Goal: Entertainment & Leisure: Browse casually

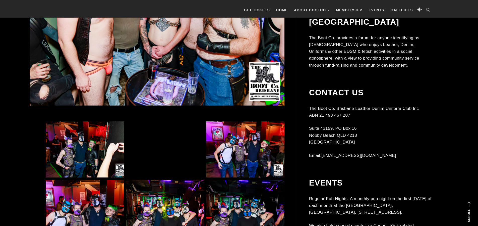
scroll to position [244, 0]
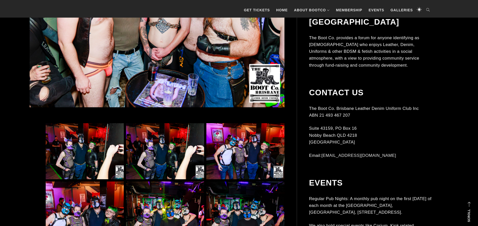
click at [74, 130] on img at bounding box center [85, 151] width 78 height 56
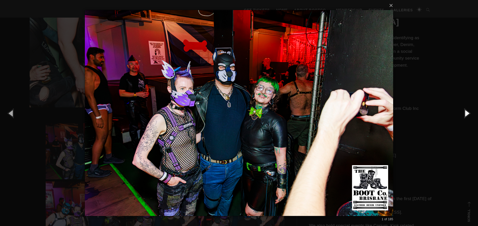
click at [470, 110] on button "button" at bounding box center [466, 113] width 23 height 28
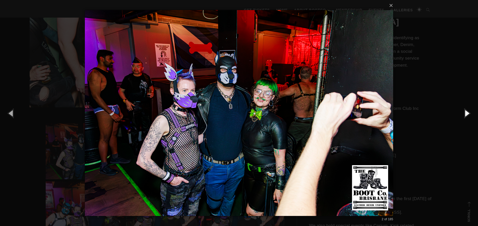
click at [470, 110] on button "button" at bounding box center [466, 113] width 23 height 28
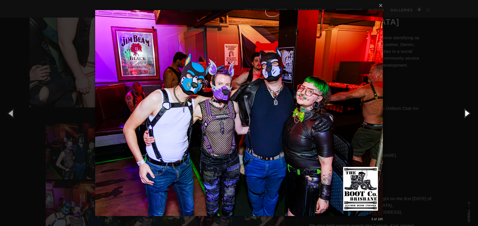
click at [470, 110] on button "button" at bounding box center [466, 113] width 23 height 28
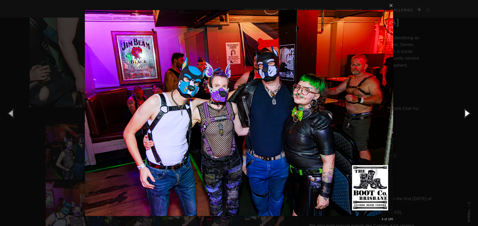
click at [470, 110] on button "button" at bounding box center [466, 113] width 23 height 28
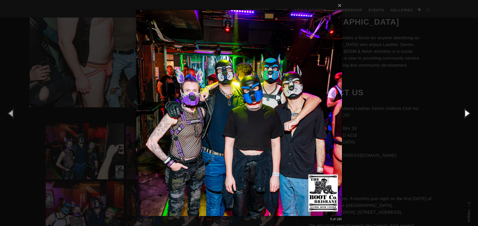
click at [470, 110] on button "button" at bounding box center [466, 113] width 23 height 28
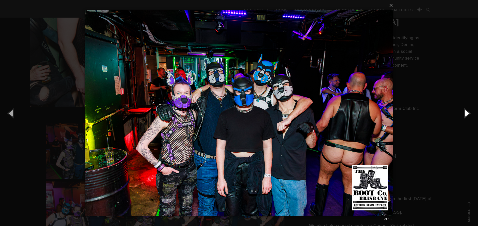
click at [470, 110] on button "button" at bounding box center [466, 113] width 23 height 28
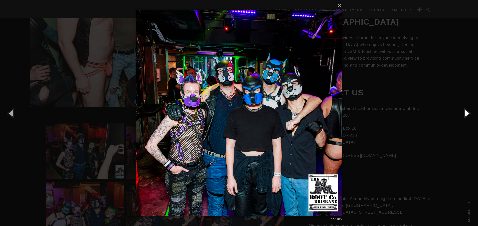
click at [470, 110] on button "button" at bounding box center [466, 113] width 23 height 28
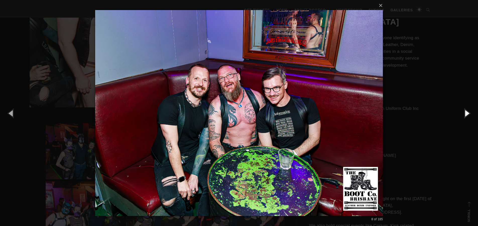
click at [470, 110] on button "button" at bounding box center [466, 113] width 23 height 28
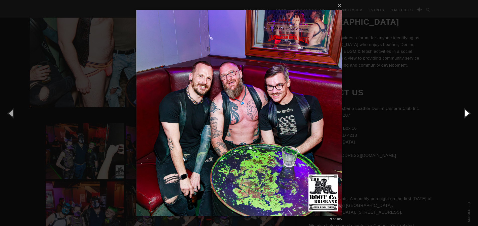
click at [470, 110] on button "button" at bounding box center [466, 113] width 23 height 28
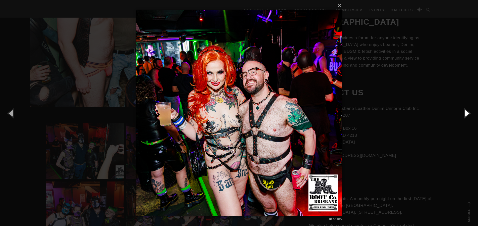
click at [470, 110] on button "button" at bounding box center [466, 113] width 23 height 28
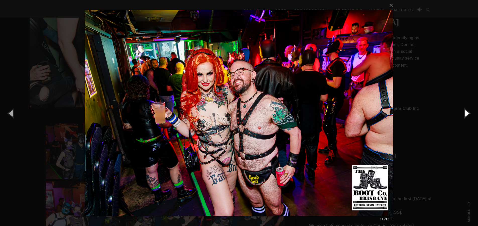
click at [470, 110] on button "button" at bounding box center [466, 113] width 23 height 28
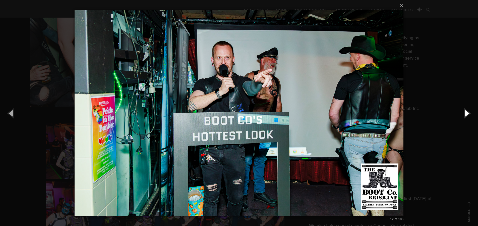
click at [470, 110] on button "button" at bounding box center [466, 113] width 23 height 28
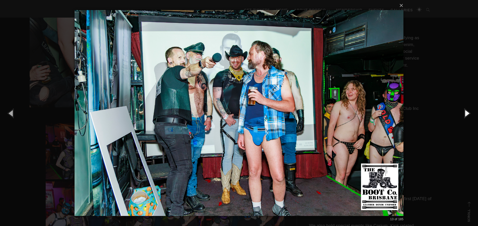
click at [470, 110] on button "button" at bounding box center [466, 113] width 23 height 28
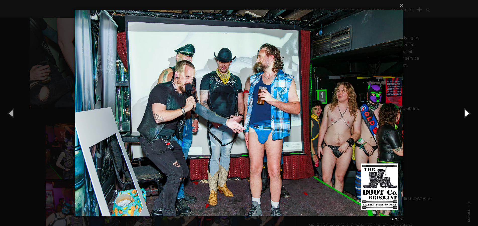
click at [470, 110] on button "button" at bounding box center [466, 113] width 23 height 28
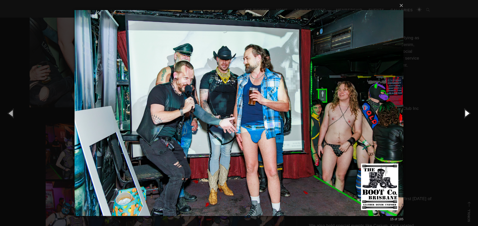
click at [470, 110] on button "button" at bounding box center [466, 113] width 23 height 28
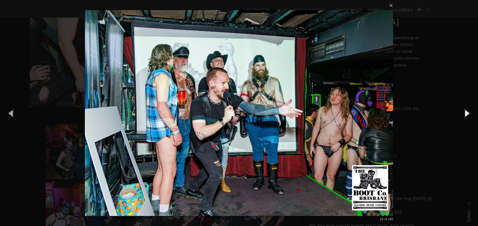
click at [470, 110] on button "button" at bounding box center [466, 113] width 23 height 28
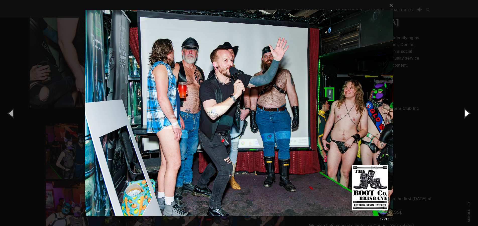
click at [470, 110] on button "button" at bounding box center [466, 113] width 23 height 28
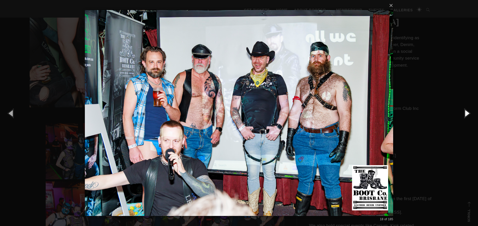
click at [470, 110] on button "button" at bounding box center [466, 113] width 23 height 28
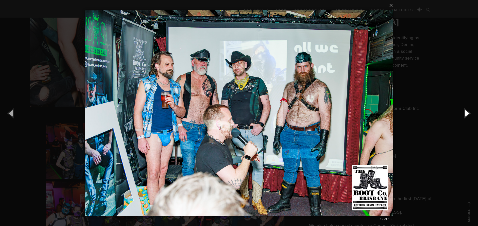
click at [470, 110] on button "button" at bounding box center [466, 113] width 23 height 28
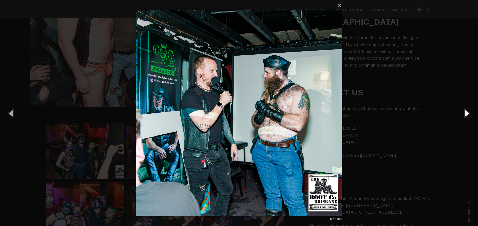
click at [470, 110] on button "button" at bounding box center [466, 113] width 23 height 28
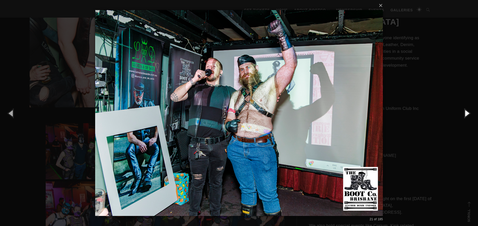
click at [470, 110] on button "button" at bounding box center [466, 113] width 23 height 28
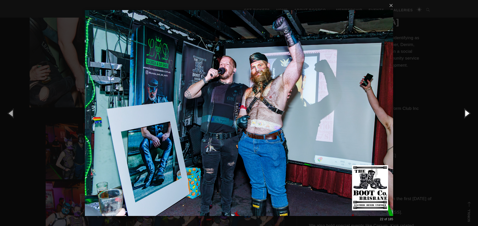
click at [470, 110] on button "button" at bounding box center [466, 113] width 23 height 28
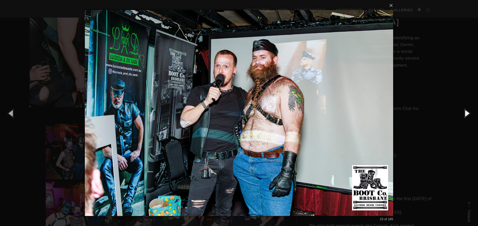
click at [470, 110] on button "button" at bounding box center [466, 113] width 23 height 28
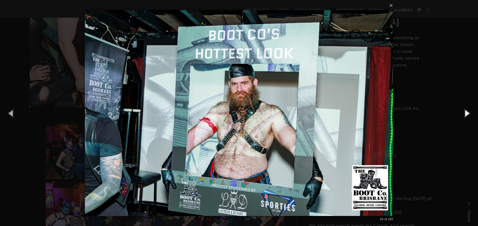
click at [470, 110] on button "button" at bounding box center [466, 113] width 23 height 28
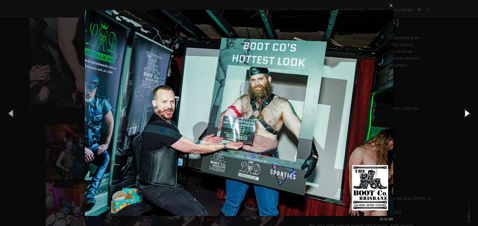
click at [470, 110] on button "button" at bounding box center [466, 113] width 23 height 28
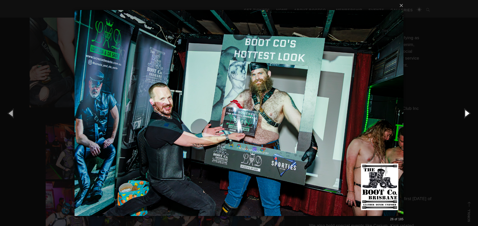
click at [470, 110] on button "button" at bounding box center [466, 113] width 23 height 28
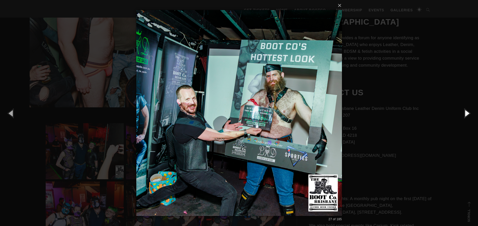
click at [470, 110] on button "button" at bounding box center [466, 113] width 23 height 28
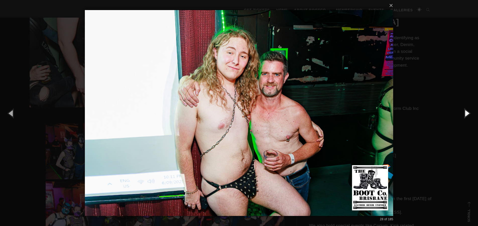
click at [470, 110] on button "button" at bounding box center [466, 113] width 23 height 28
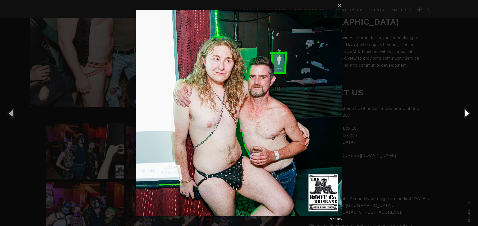
click at [470, 110] on button "button" at bounding box center [466, 113] width 23 height 28
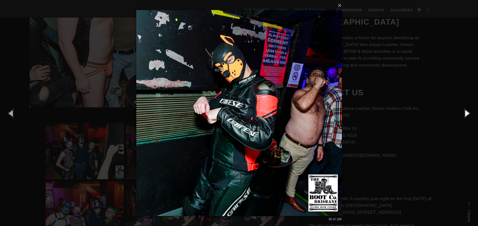
click at [470, 110] on button "button" at bounding box center [466, 113] width 23 height 28
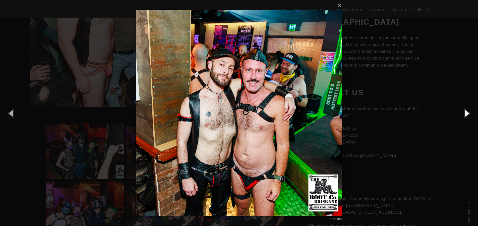
click at [470, 110] on button "button" at bounding box center [466, 113] width 23 height 28
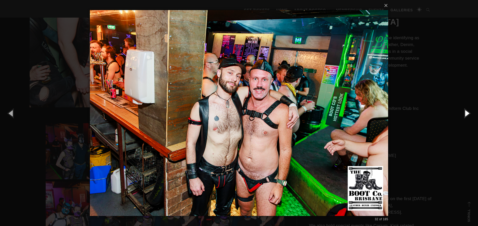
click at [470, 110] on button "button" at bounding box center [466, 113] width 23 height 28
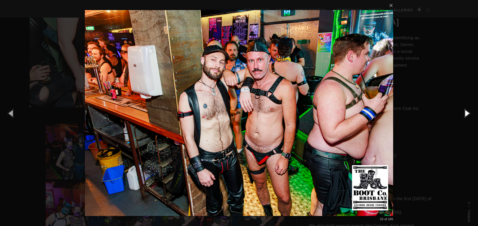
click at [470, 110] on button "button" at bounding box center [466, 113] width 23 height 28
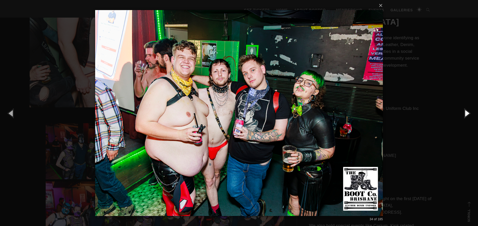
click at [470, 110] on button "button" at bounding box center [466, 113] width 23 height 28
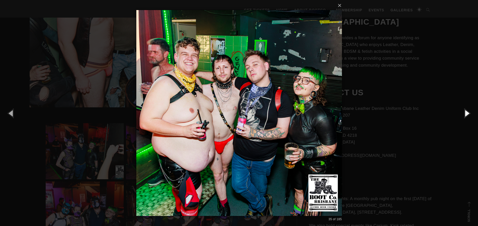
click at [470, 110] on button "button" at bounding box center [466, 113] width 23 height 28
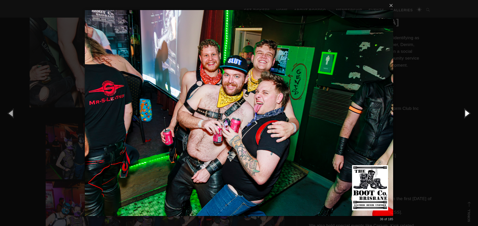
click at [470, 110] on button "button" at bounding box center [466, 113] width 23 height 28
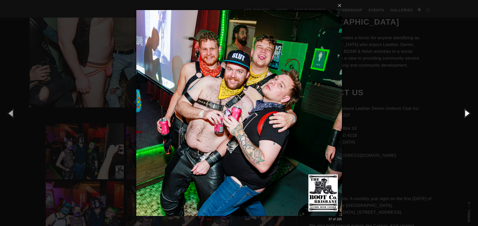
click at [470, 110] on button "button" at bounding box center [466, 113] width 23 height 28
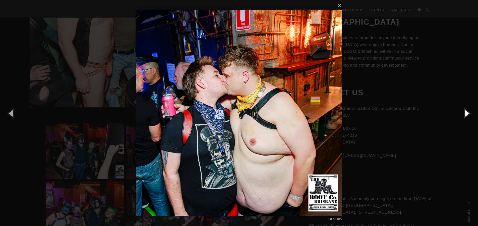
click at [470, 110] on button "button" at bounding box center [466, 113] width 23 height 28
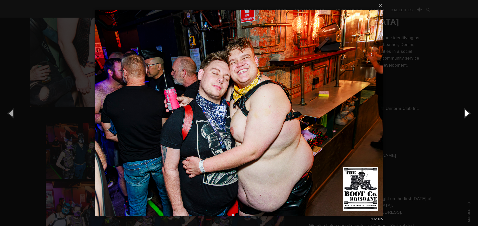
click at [470, 110] on button "button" at bounding box center [466, 113] width 23 height 28
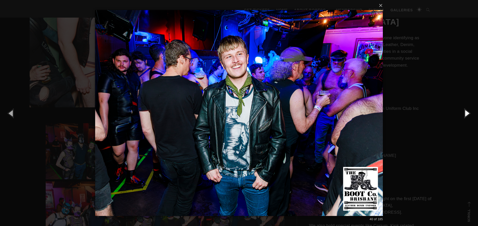
click at [470, 110] on button "button" at bounding box center [466, 113] width 23 height 28
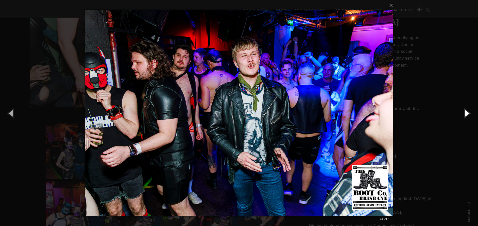
click at [470, 110] on button "button" at bounding box center [466, 113] width 23 height 28
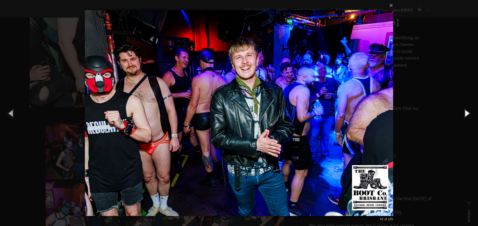
click at [470, 110] on button "button" at bounding box center [466, 113] width 23 height 28
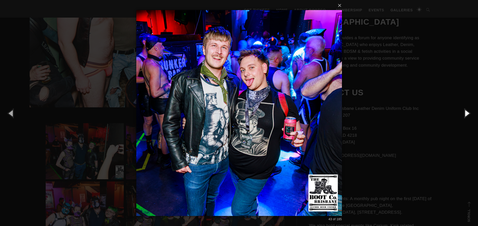
click at [470, 110] on button "button" at bounding box center [466, 113] width 23 height 28
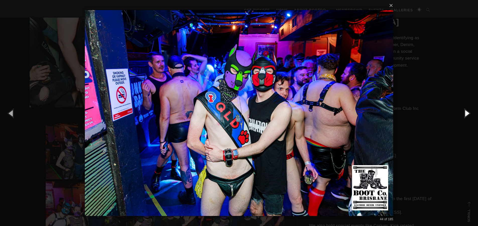
click at [470, 110] on button "button" at bounding box center [466, 113] width 23 height 28
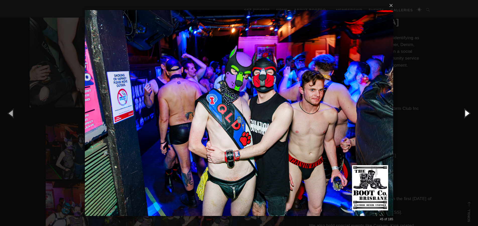
click at [470, 110] on button "button" at bounding box center [466, 113] width 23 height 28
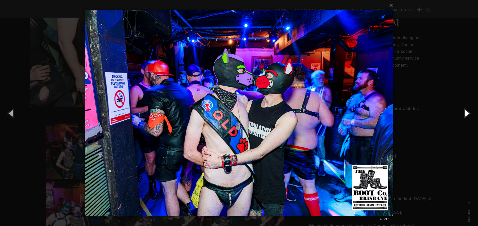
click at [470, 110] on button "button" at bounding box center [466, 113] width 23 height 28
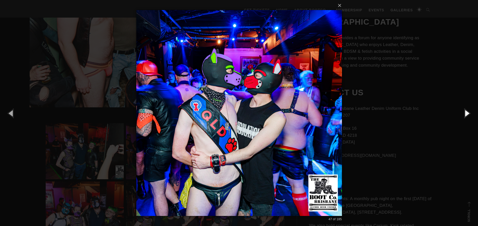
click at [470, 110] on button "button" at bounding box center [466, 113] width 23 height 28
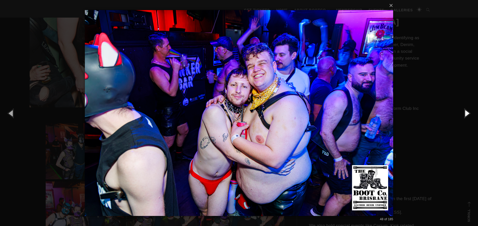
click at [470, 110] on button "button" at bounding box center [466, 113] width 23 height 28
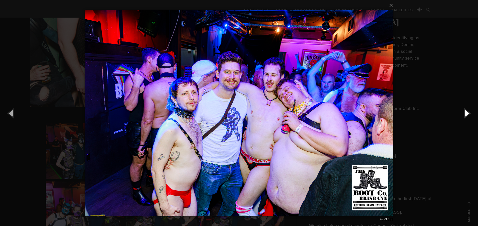
click at [470, 110] on button "button" at bounding box center [466, 113] width 23 height 28
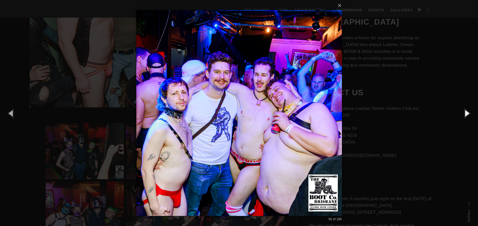
click at [470, 110] on button "button" at bounding box center [466, 113] width 23 height 28
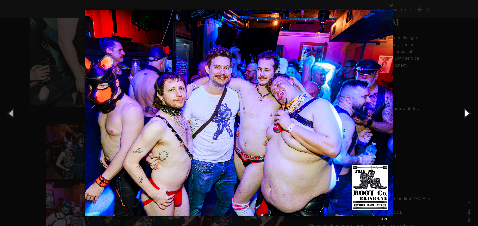
click at [470, 110] on button "button" at bounding box center [466, 113] width 23 height 28
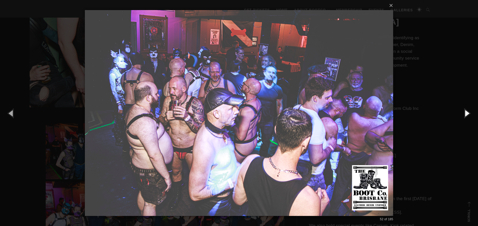
click at [470, 110] on button "button" at bounding box center [466, 113] width 23 height 28
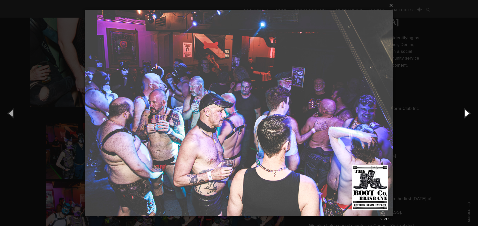
click at [470, 110] on button "button" at bounding box center [466, 113] width 23 height 28
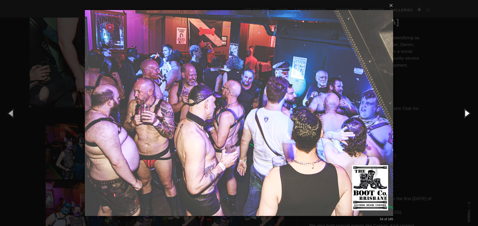
click at [470, 110] on button "button" at bounding box center [466, 113] width 23 height 28
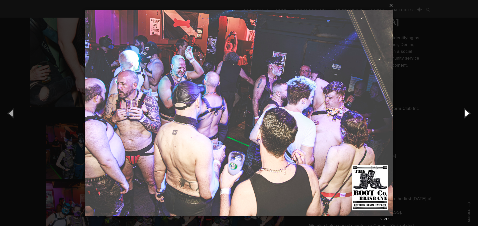
click at [470, 110] on button "button" at bounding box center [466, 113] width 23 height 28
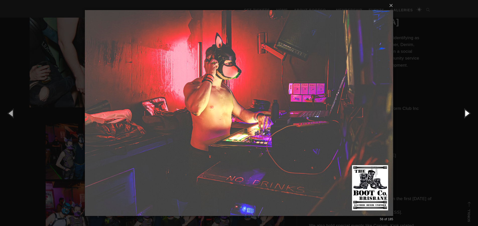
click at [470, 110] on button "button" at bounding box center [466, 113] width 23 height 28
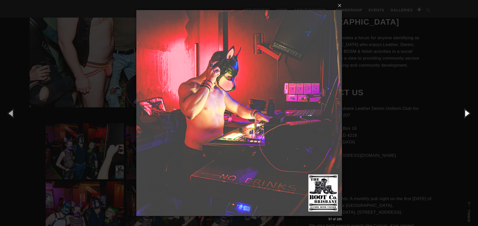
click at [470, 110] on button "button" at bounding box center [466, 113] width 23 height 28
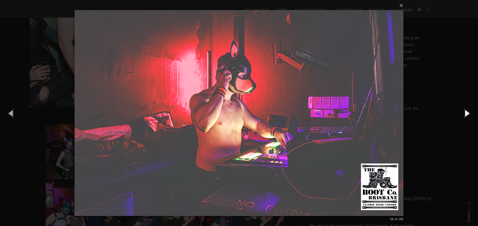
click at [470, 110] on button "button" at bounding box center [466, 113] width 23 height 28
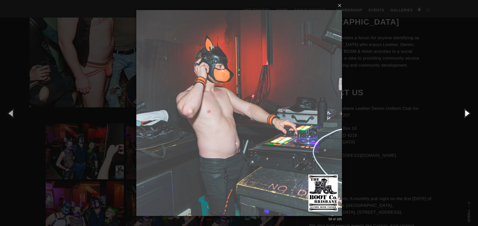
click at [470, 110] on button "button" at bounding box center [466, 113] width 23 height 28
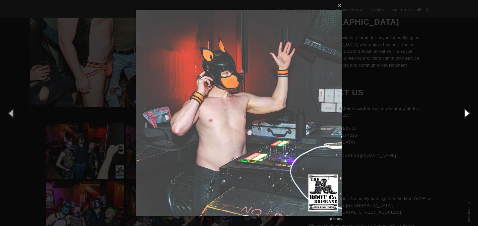
click at [470, 110] on button "button" at bounding box center [466, 113] width 23 height 28
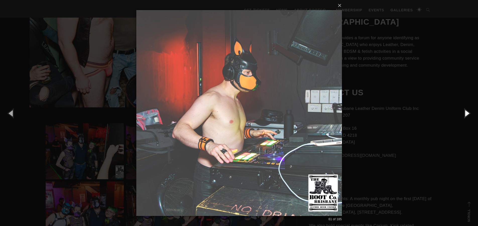
click at [470, 110] on button "button" at bounding box center [466, 113] width 23 height 28
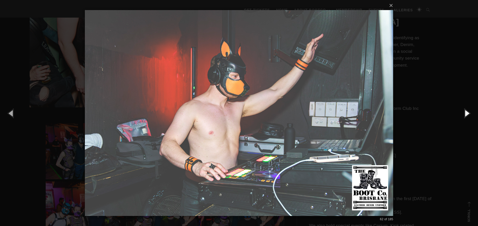
click at [470, 110] on button "button" at bounding box center [466, 113] width 23 height 28
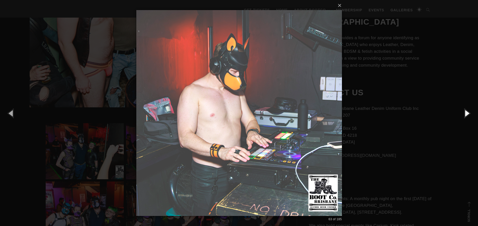
click at [470, 110] on button "button" at bounding box center [466, 113] width 23 height 28
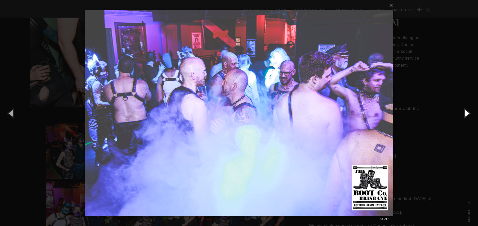
click at [470, 110] on button "button" at bounding box center [466, 113] width 23 height 28
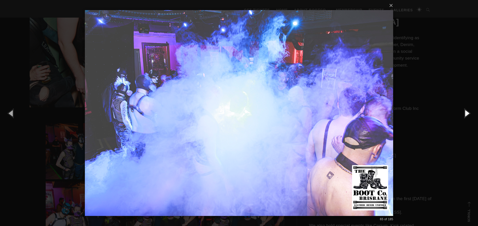
click at [470, 110] on button "button" at bounding box center [466, 113] width 23 height 28
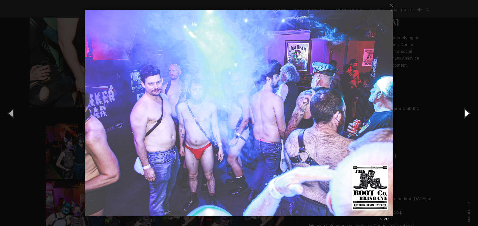
click at [470, 110] on button "button" at bounding box center [466, 113] width 23 height 28
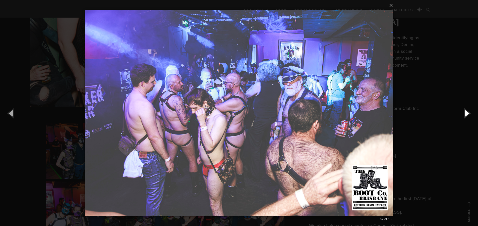
click at [470, 110] on button "button" at bounding box center [466, 113] width 23 height 28
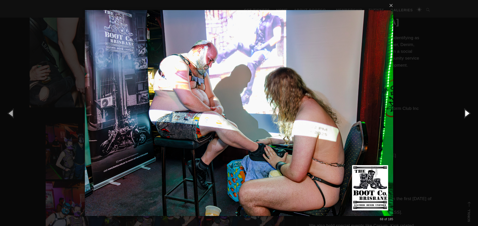
click at [470, 110] on button "button" at bounding box center [466, 113] width 23 height 28
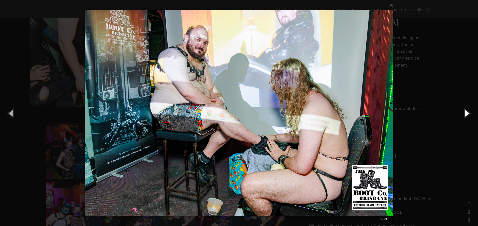
click at [470, 110] on button "button" at bounding box center [466, 113] width 23 height 28
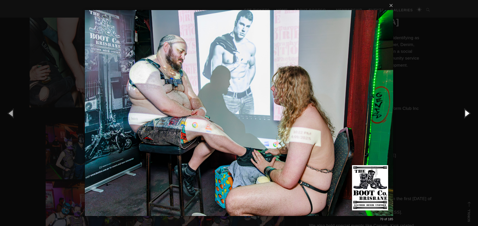
click at [470, 110] on button "button" at bounding box center [466, 113] width 23 height 28
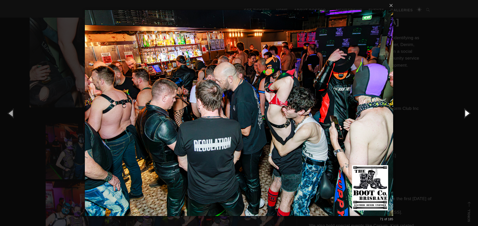
click at [470, 110] on button "button" at bounding box center [466, 113] width 23 height 28
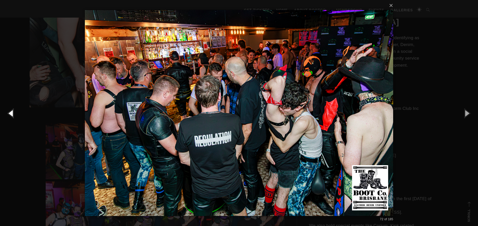
click at [15, 115] on button "button" at bounding box center [11, 113] width 23 height 28
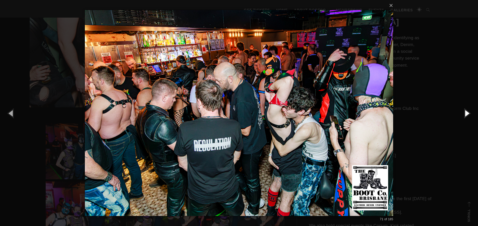
click at [470, 115] on button "button" at bounding box center [466, 113] width 23 height 28
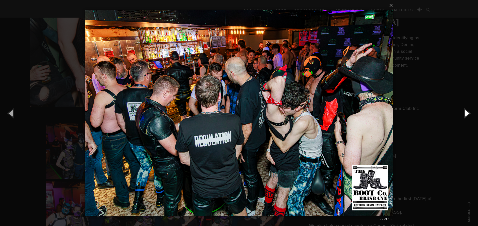
click at [470, 115] on button "button" at bounding box center [466, 113] width 23 height 28
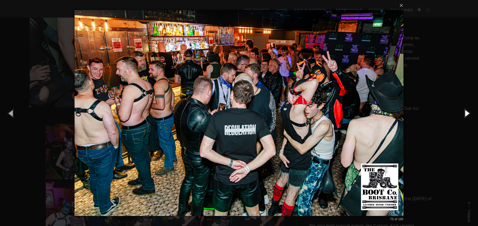
click at [470, 115] on button "button" at bounding box center [466, 113] width 23 height 28
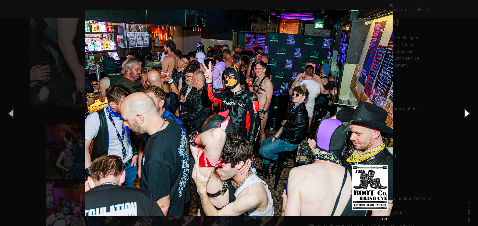
click at [470, 115] on button "button" at bounding box center [466, 113] width 23 height 28
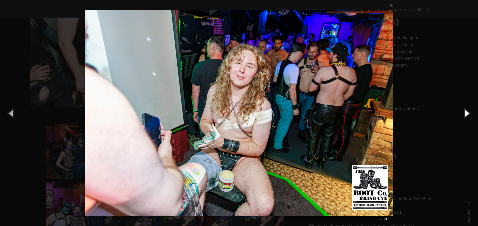
click at [470, 115] on button "button" at bounding box center [466, 113] width 23 height 28
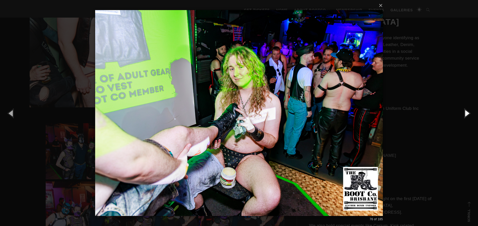
click at [470, 115] on button "button" at bounding box center [466, 113] width 23 height 28
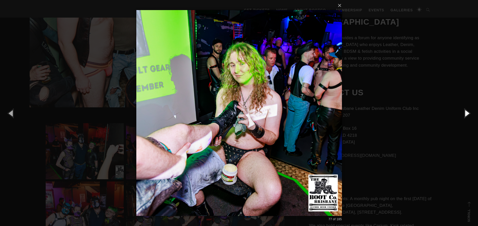
click at [470, 115] on button "button" at bounding box center [466, 113] width 23 height 28
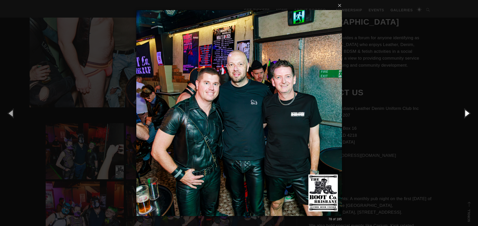
click at [470, 115] on button "button" at bounding box center [466, 113] width 23 height 28
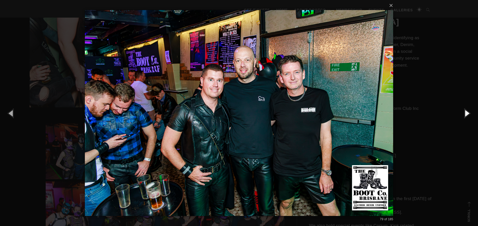
click at [470, 115] on button "button" at bounding box center [466, 113] width 23 height 28
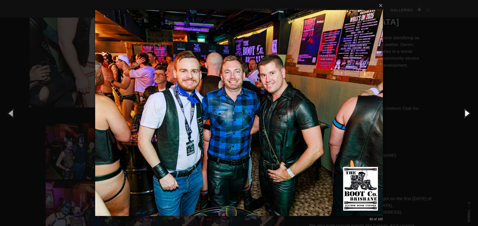
click at [470, 115] on button "button" at bounding box center [466, 113] width 23 height 28
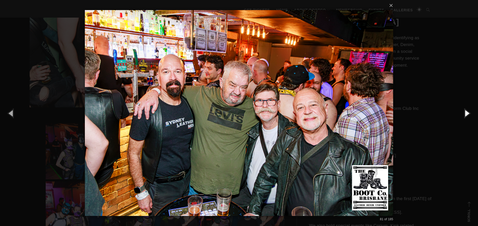
click at [470, 115] on button "button" at bounding box center [466, 113] width 23 height 28
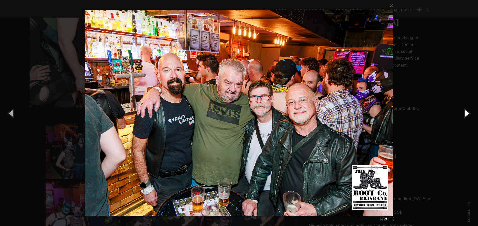
click at [470, 115] on button "button" at bounding box center [466, 113] width 23 height 28
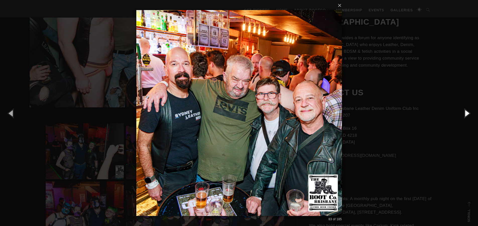
click at [470, 115] on button "button" at bounding box center [466, 113] width 23 height 28
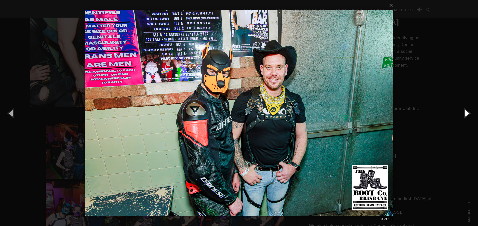
click at [470, 115] on button "button" at bounding box center [466, 113] width 23 height 28
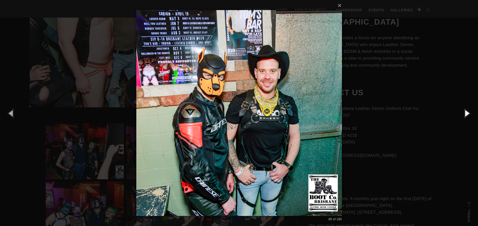
click at [470, 115] on button "button" at bounding box center [466, 113] width 23 height 28
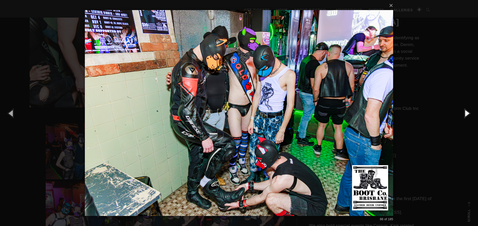
click at [470, 115] on button "button" at bounding box center [466, 113] width 23 height 28
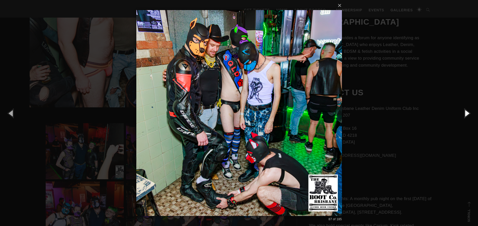
click at [470, 115] on button "button" at bounding box center [466, 113] width 23 height 28
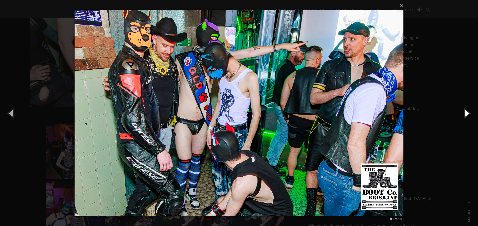
click at [470, 115] on button "button" at bounding box center [466, 113] width 23 height 28
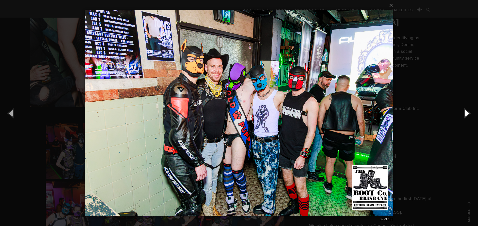
click at [470, 115] on button "button" at bounding box center [466, 113] width 23 height 28
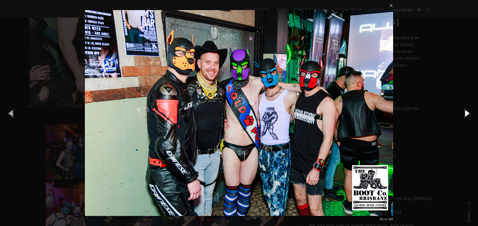
click at [470, 115] on button "button" at bounding box center [466, 113] width 23 height 28
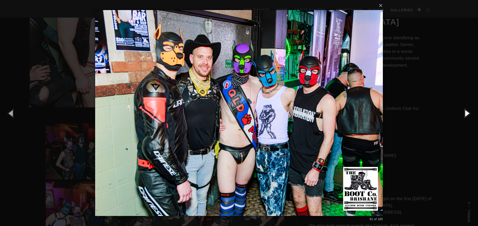
click at [470, 115] on button "button" at bounding box center [466, 113] width 23 height 28
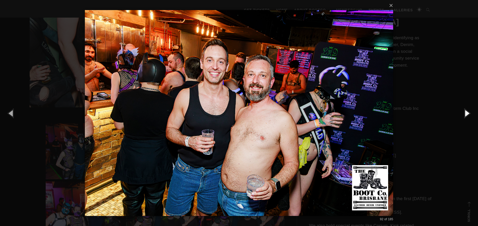
click at [470, 115] on button "button" at bounding box center [466, 113] width 23 height 28
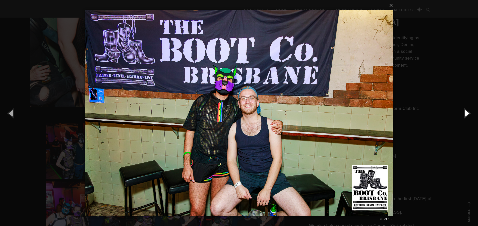
click at [470, 115] on button "button" at bounding box center [466, 113] width 23 height 28
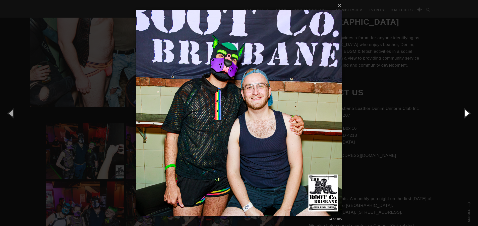
click at [470, 115] on button "button" at bounding box center [466, 113] width 23 height 28
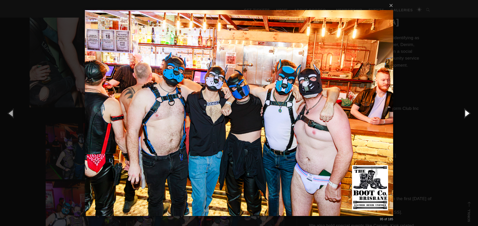
click at [470, 115] on button "button" at bounding box center [466, 113] width 23 height 28
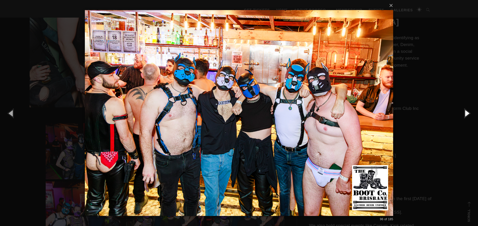
click at [470, 115] on button "button" at bounding box center [466, 113] width 23 height 28
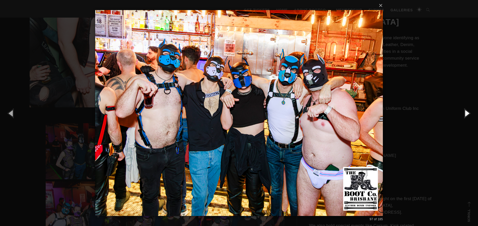
click at [470, 115] on button "button" at bounding box center [466, 113] width 23 height 28
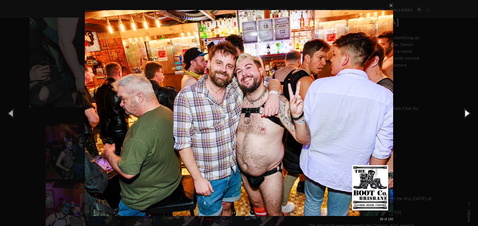
click at [470, 115] on button "button" at bounding box center [466, 113] width 23 height 28
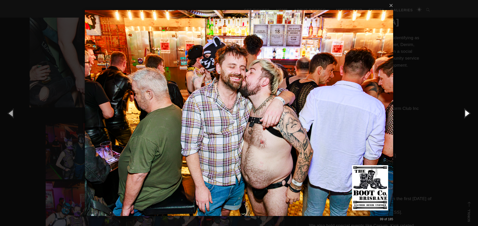
click at [470, 115] on button "button" at bounding box center [466, 113] width 23 height 28
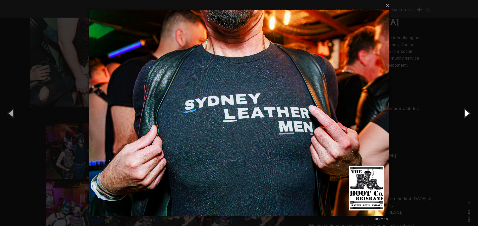
click at [470, 115] on button "button" at bounding box center [466, 113] width 23 height 28
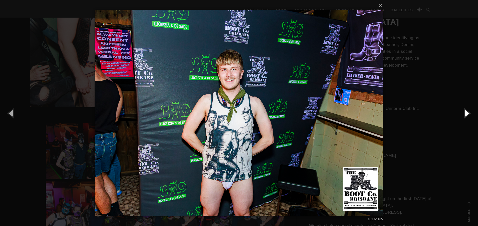
click at [470, 115] on button "button" at bounding box center [466, 113] width 23 height 28
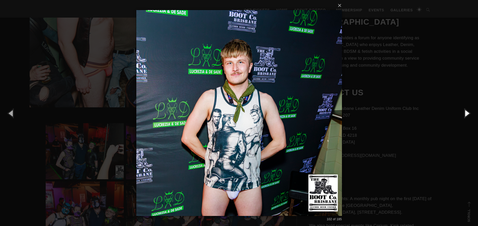
click at [470, 115] on button "button" at bounding box center [466, 113] width 23 height 28
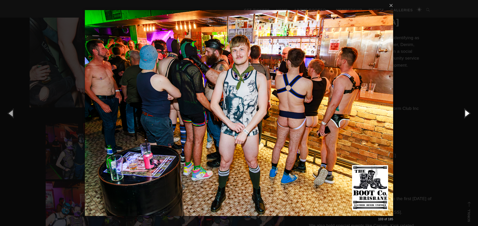
click at [470, 115] on button "button" at bounding box center [466, 113] width 23 height 28
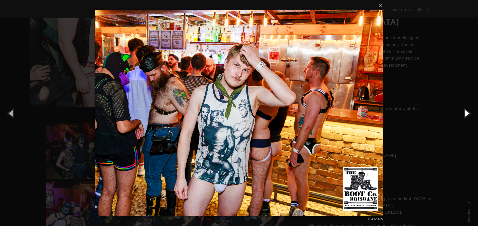
click at [470, 115] on button "button" at bounding box center [466, 113] width 23 height 28
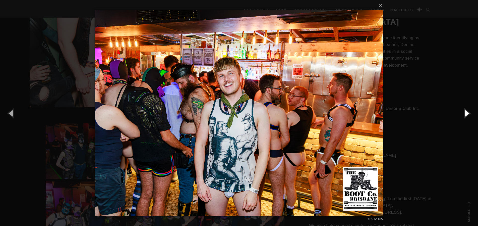
click at [470, 115] on button "button" at bounding box center [466, 113] width 23 height 28
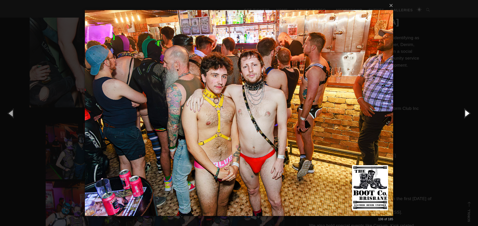
click at [470, 115] on button "button" at bounding box center [466, 113] width 23 height 28
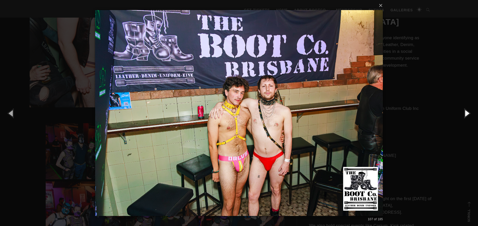
click at [470, 115] on button "button" at bounding box center [466, 113] width 23 height 28
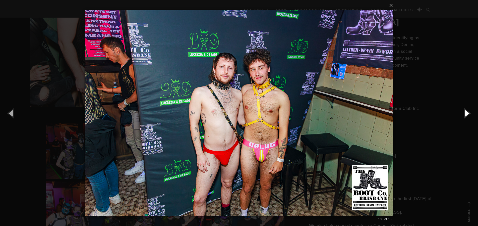
click at [470, 115] on button "button" at bounding box center [466, 113] width 23 height 28
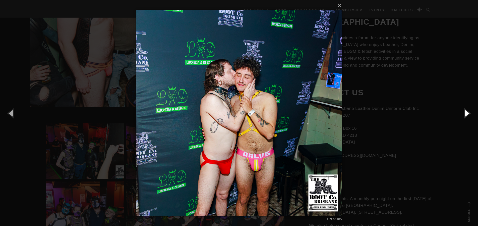
click at [470, 115] on button "button" at bounding box center [466, 113] width 23 height 28
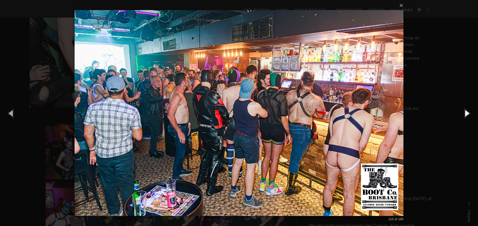
click at [470, 115] on button "button" at bounding box center [466, 113] width 23 height 28
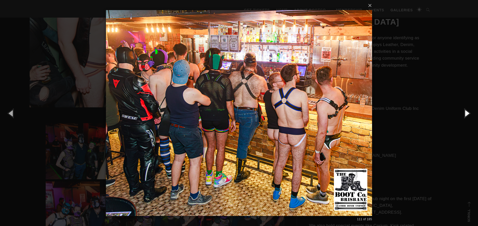
click at [470, 115] on button "button" at bounding box center [466, 113] width 23 height 28
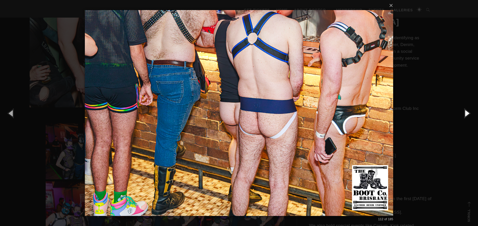
click at [470, 115] on button "button" at bounding box center [466, 113] width 23 height 28
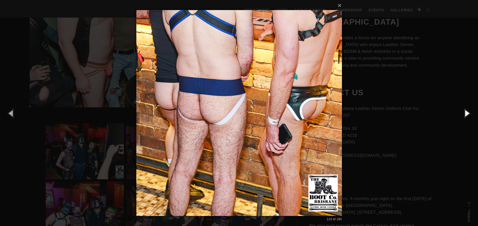
click at [470, 115] on button "button" at bounding box center [466, 113] width 23 height 28
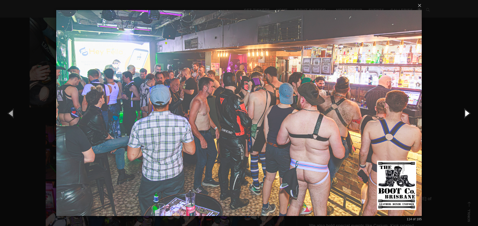
click at [470, 115] on button "button" at bounding box center [466, 113] width 23 height 28
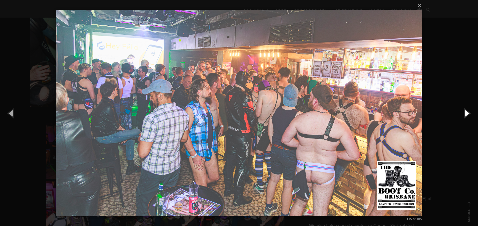
click at [470, 115] on button "button" at bounding box center [466, 113] width 23 height 28
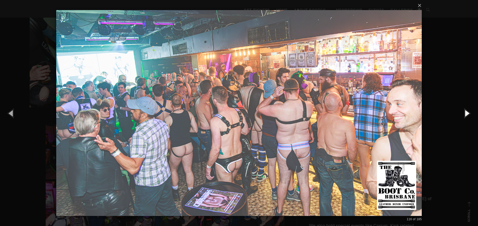
click at [470, 115] on button "button" at bounding box center [466, 113] width 23 height 28
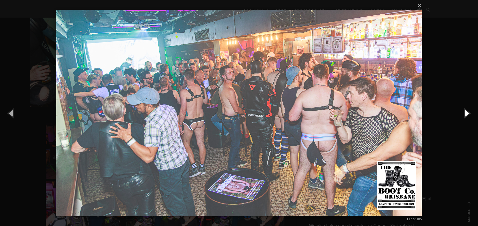
click at [470, 115] on button "button" at bounding box center [466, 113] width 23 height 28
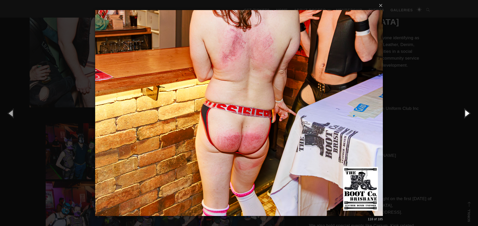
click at [470, 115] on button "button" at bounding box center [466, 113] width 23 height 28
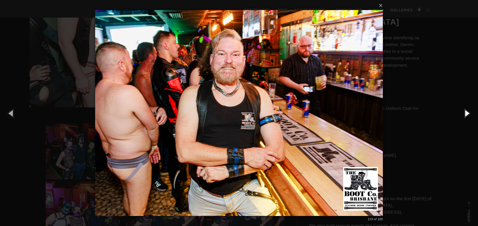
click at [470, 115] on button "button" at bounding box center [466, 113] width 23 height 28
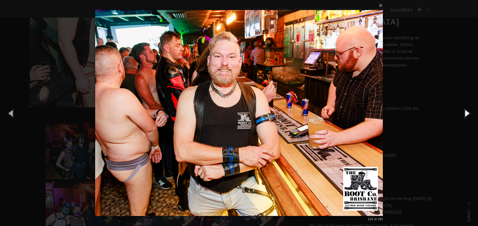
click at [470, 115] on button "button" at bounding box center [466, 113] width 23 height 28
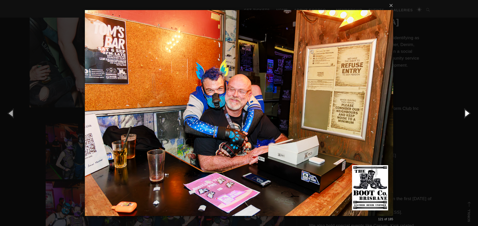
click at [470, 115] on button "button" at bounding box center [466, 113] width 23 height 28
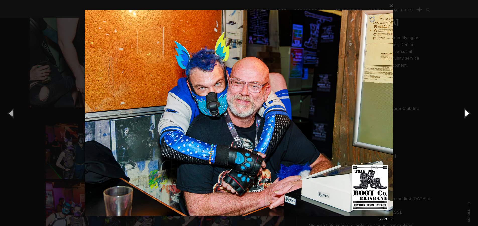
click at [470, 115] on button "button" at bounding box center [466, 113] width 23 height 28
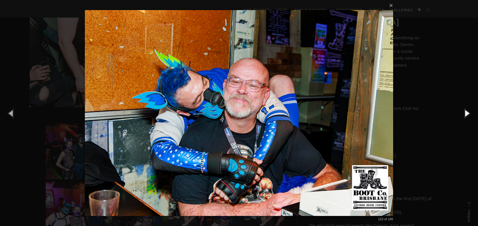
click at [470, 115] on button "button" at bounding box center [466, 113] width 23 height 28
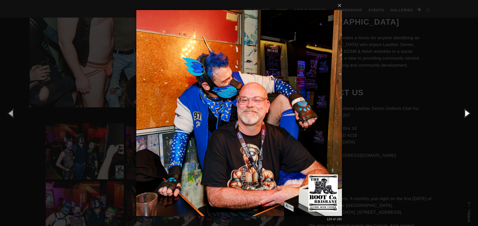
click at [470, 115] on button "button" at bounding box center [466, 113] width 23 height 28
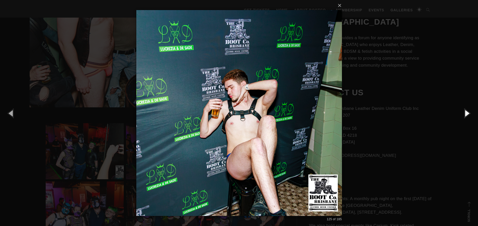
click at [470, 115] on button "button" at bounding box center [466, 113] width 23 height 28
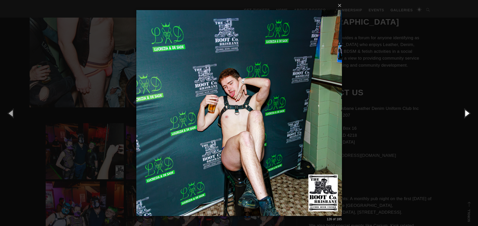
click at [470, 115] on button "button" at bounding box center [466, 113] width 23 height 28
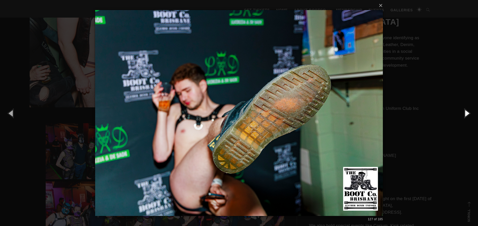
click at [470, 115] on button "button" at bounding box center [466, 113] width 23 height 28
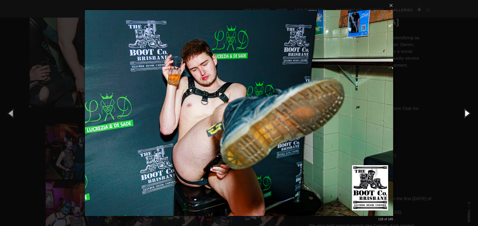
click at [470, 115] on button "button" at bounding box center [466, 113] width 23 height 28
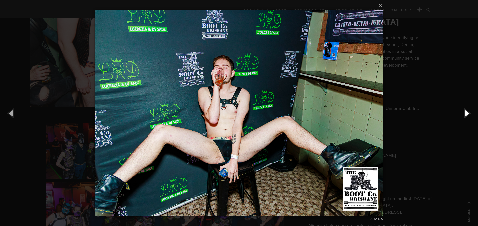
click at [470, 115] on button "button" at bounding box center [466, 113] width 23 height 28
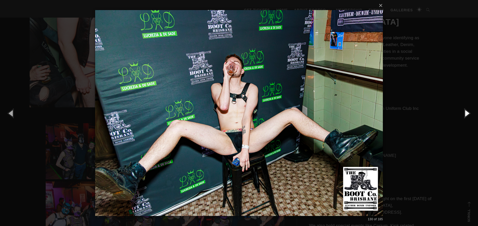
click at [470, 115] on button "button" at bounding box center [466, 113] width 23 height 28
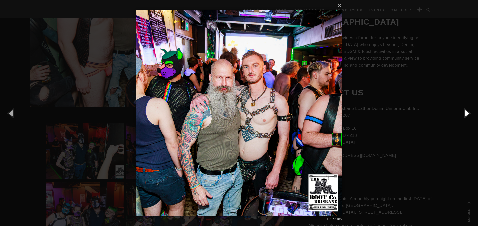
click at [470, 115] on button "button" at bounding box center [466, 113] width 23 height 28
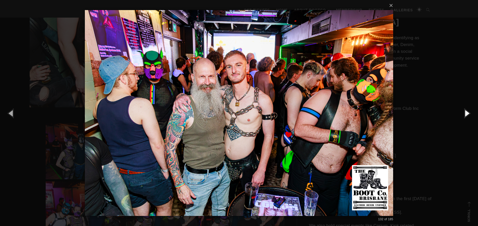
click at [470, 115] on button "button" at bounding box center [466, 113] width 23 height 28
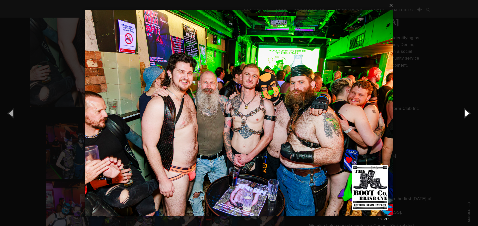
click at [470, 115] on button "button" at bounding box center [466, 113] width 23 height 28
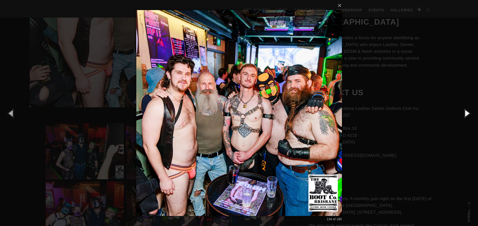
click at [470, 115] on button "button" at bounding box center [466, 113] width 23 height 28
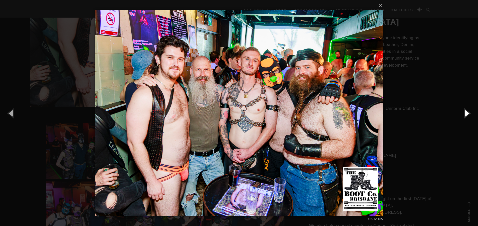
click at [470, 115] on button "button" at bounding box center [466, 113] width 23 height 28
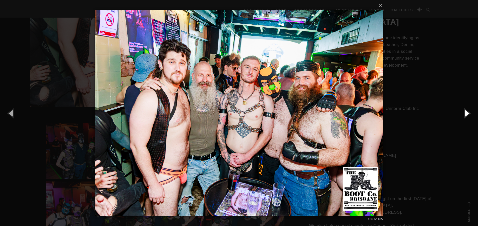
click at [470, 115] on button "button" at bounding box center [466, 113] width 23 height 28
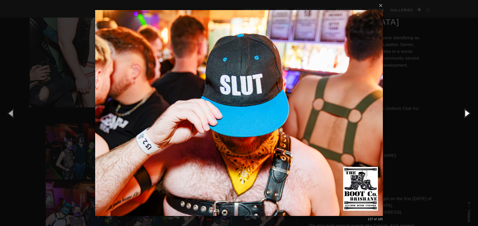
click at [470, 115] on button "button" at bounding box center [466, 113] width 23 height 28
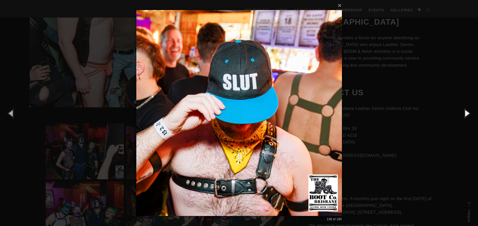
click at [470, 115] on button "button" at bounding box center [466, 113] width 23 height 28
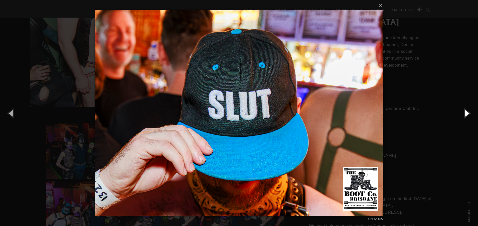
click at [470, 115] on button "button" at bounding box center [466, 113] width 23 height 28
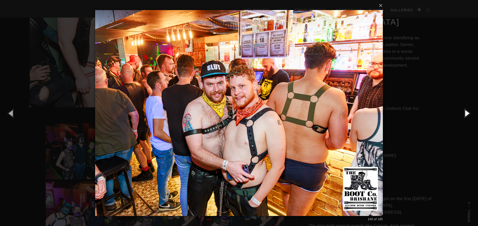
click at [470, 115] on button "button" at bounding box center [466, 113] width 23 height 28
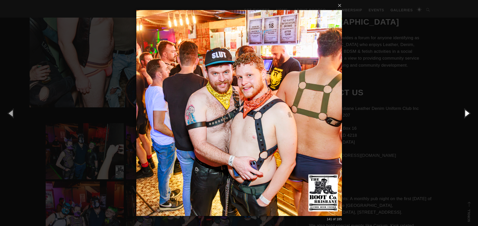
click at [470, 115] on button "button" at bounding box center [466, 113] width 23 height 28
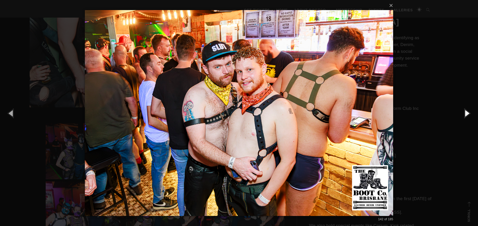
click at [470, 115] on button "button" at bounding box center [466, 113] width 23 height 28
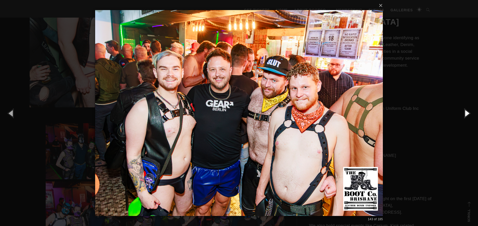
click at [470, 115] on button "button" at bounding box center [466, 113] width 23 height 28
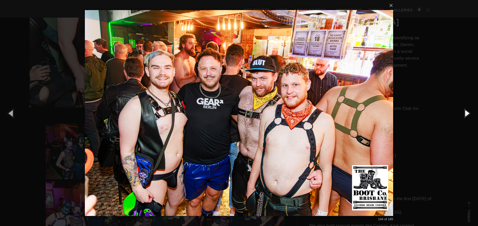
click at [470, 115] on button "button" at bounding box center [466, 113] width 23 height 28
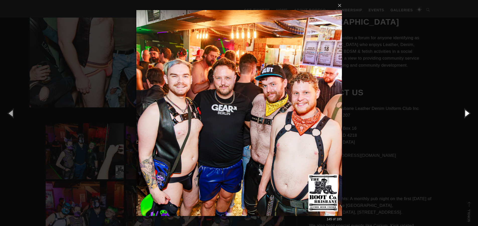
click at [470, 115] on button "button" at bounding box center [466, 113] width 23 height 28
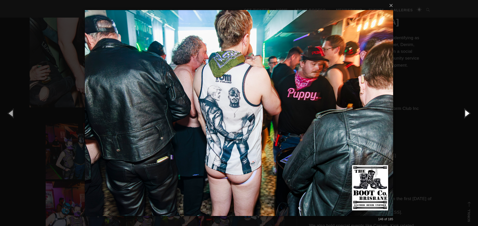
click at [470, 115] on button "button" at bounding box center [466, 113] width 23 height 28
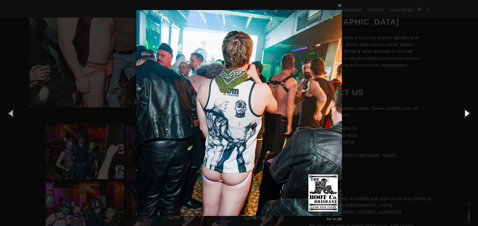
click at [470, 115] on button "button" at bounding box center [466, 113] width 23 height 28
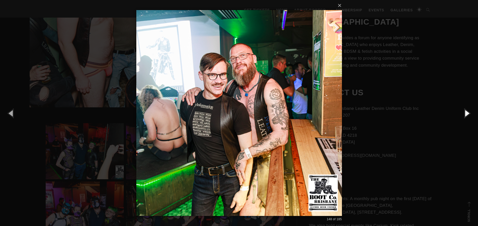
click at [470, 115] on button "button" at bounding box center [466, 113] width 23 height 28
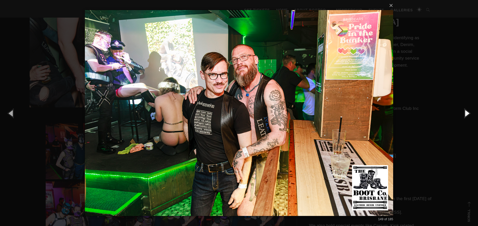
click at [470, 115] on button "button" at bounding box center [466, 113] width 23 height 28
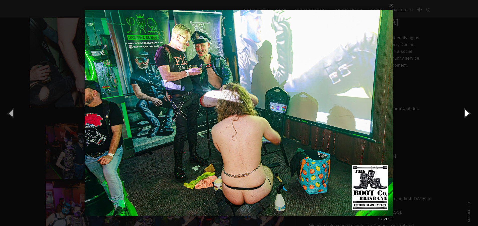
click at [470, 115] on button "button" at bounding box center [466, 113] width 23 height 28
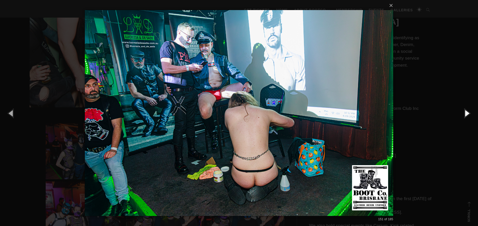
click at [470, 115] on button "button" at bounding box center [466, 113] width 23 height 28
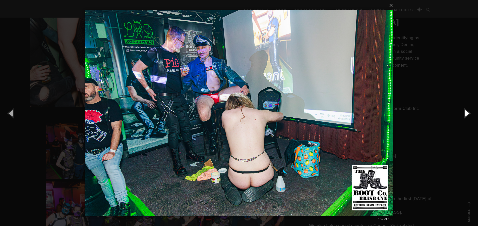
click at [470, 115] on button "button" at bounding box center [466, 113] width 23 height 28
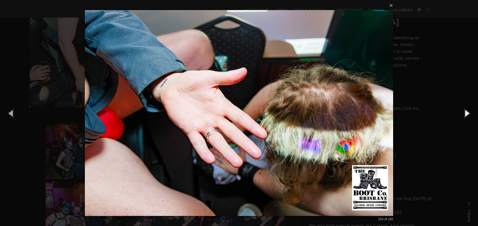
click at [470, 115] on button "button" at bounding box center [466, 113] width 23 height 28
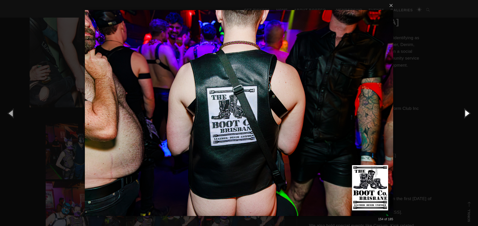
click at [470, 115] on button "button" at bounding box center [466, 113] width 23 height 28
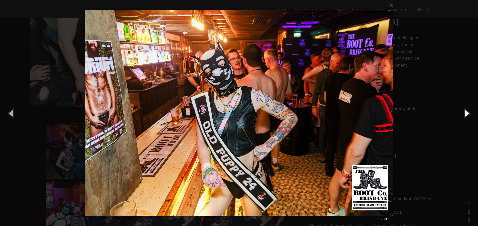
click at [470, 115] on button "button" at bounding box center [466, 113] width 23 height 28
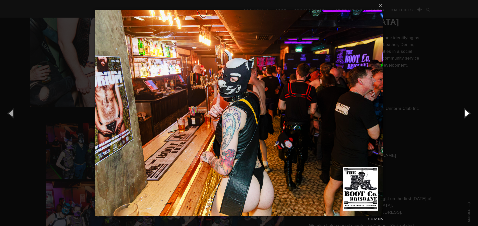
click at [470, 115] on button "button" at bounding box center [466, 113] width 23 height 28
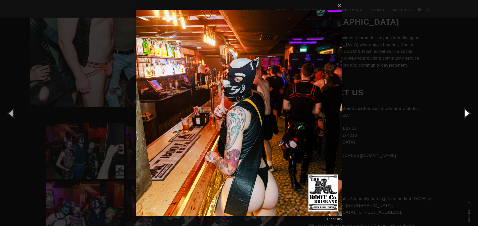
click at [470, 115] on button "button" at bounding box center [466, 113] width 23 height 28
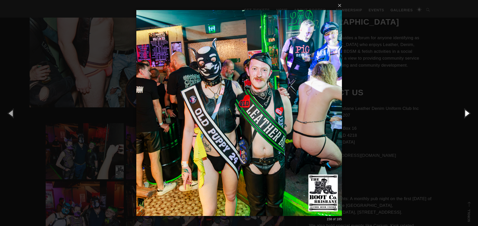
click at [470, 115] on button "button" at bounding box center [466, 113] width 23 height 28
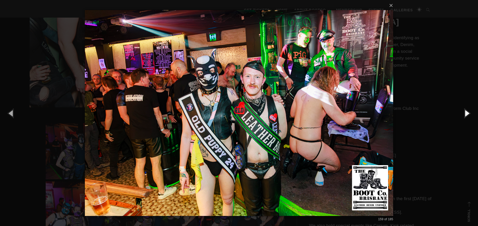
click at [470, 115] on button "button" at bounding box center [466, 113] width 23 height 28
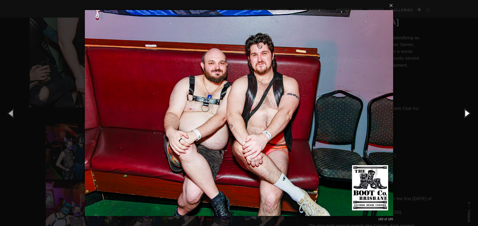
click at [470, 115] on button "button" at bounding box center [466, 113] width 23 height 28
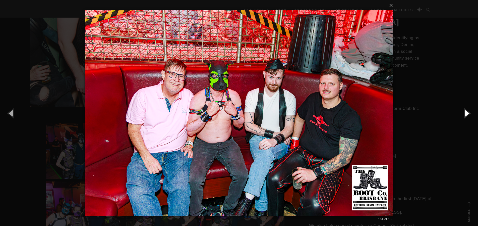
click at [470, 115] on button "button" at bounding box center [466, 113] width 23 height 28
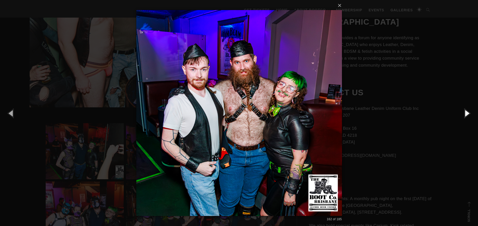
click at [470, 115] on button "button" at bounding box center [466, 113] width 23 height 28
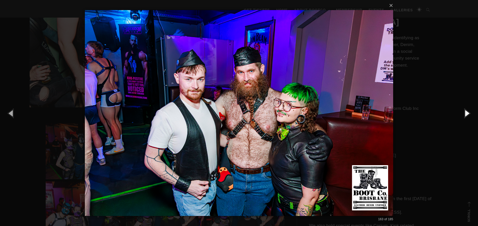
click at [470, 115] on button "button" at bounding box center [466, 113] width 23 height 28
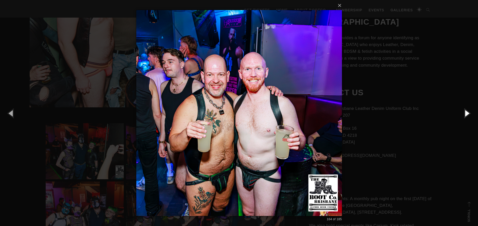
click at [470, 115] on button "button" at bounding box center [466, 113] width 23 height 28
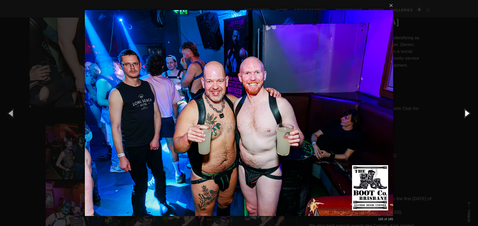
click at [470, 115] on button "button" at bounding box center [466, 113] width 23 height 28
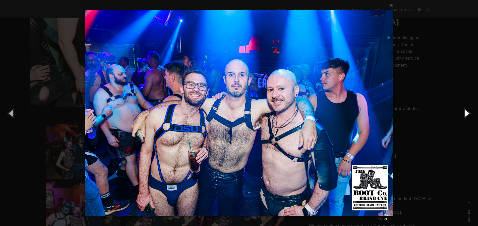
click at [470, 115] on button "button" at bounding box center [466, 113] width 23 height 28
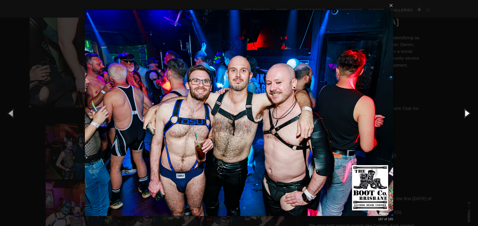
click at [470, 115] on button "button" at bounding box center [466, 113] width 23 height 28
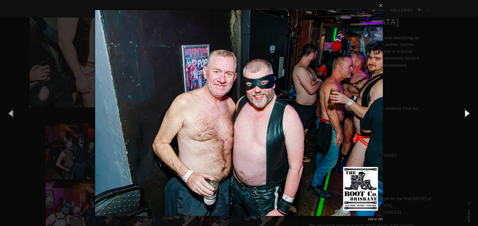
click at [470, 115] on button "button" at bounding box center [466, 113] width 23 height 28
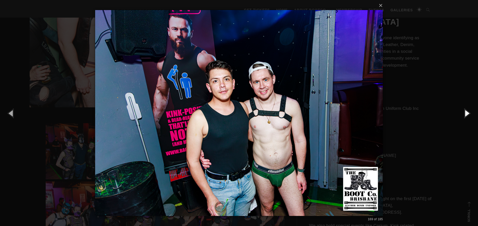
click at [470, 115] on button "button" at bounding box center [466, 113] width 23 height 28
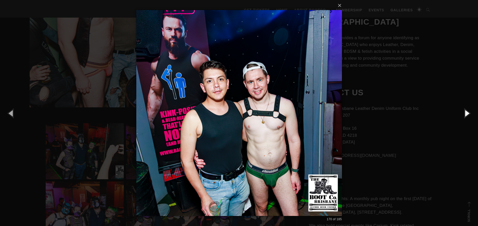
click at [470, 115] on button "button" at bounding box center [466, 113] width 23 height 28
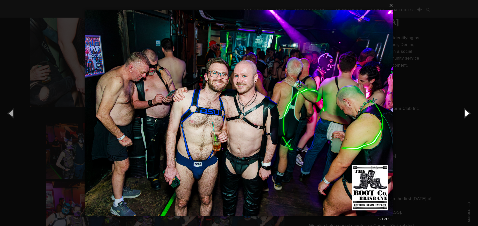
click at [470, 115] on button "button" at bounding box center [466, 113] width 23 height 28
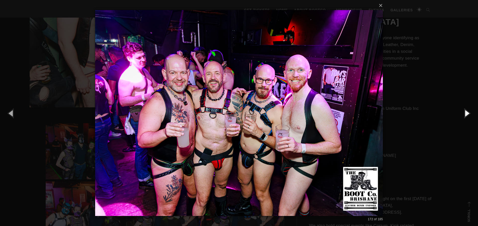
click at [470, 115] on button "button" at bounding box center [466, 113] width 23 height 28
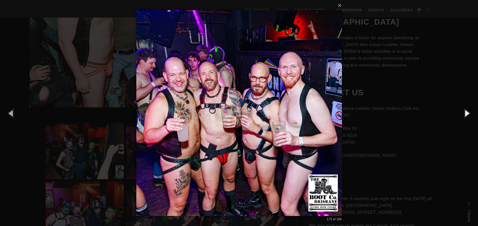
click at [470, 115] on button "button" at bounding box center [466, 113] width 23 height 28
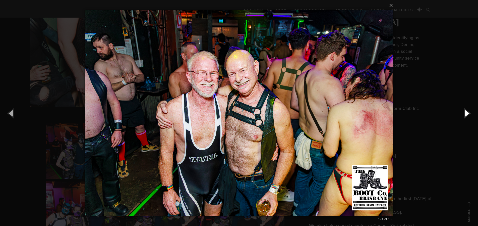
click at [470, 115] on button "button" at bounding box center [466, 113] width 23 height 28
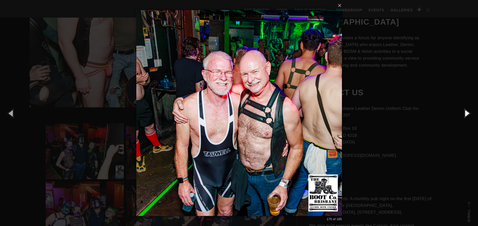
click at [470, 115] on button "button" at bounding box center [466, 113] width 23 height 28
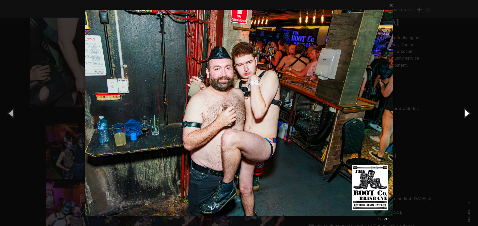
click at [470, 115] on button "button" at bounding box center [466, 113] width 23 height 28
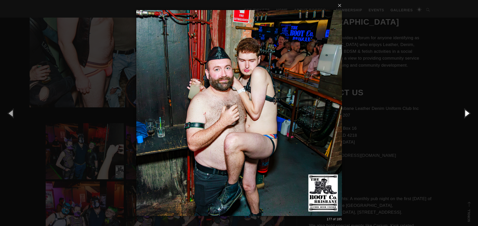
click at [470, 115] on button "button" at bounding box center [466, 113] width 23 height 28
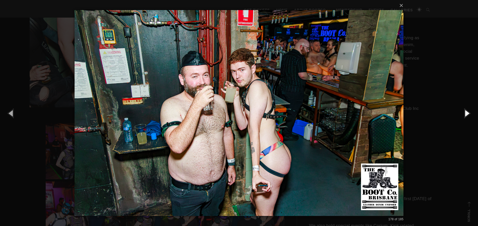
click at [470, 115] on button "button" at bounding box center [466, 113] width 23 height 28
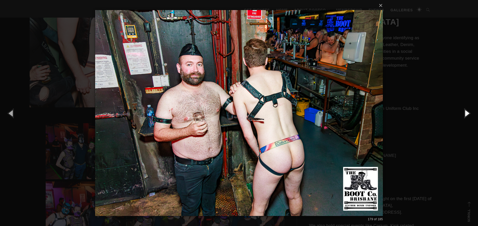
click at [470, 115] on button "button" at bounding box center [466, 113] width 23 height 28
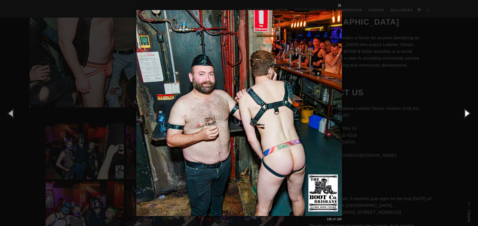
click at [470, 115] on button "button" at bounding box center [466, 113] width 23 height 28
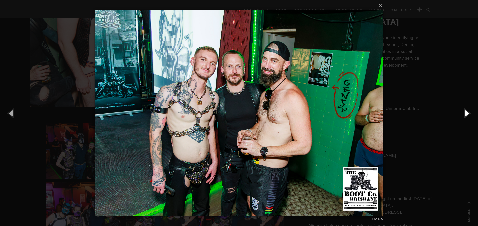
click at [470, 115] on button "button" at bounding box center [466, 113] width 23 height 28
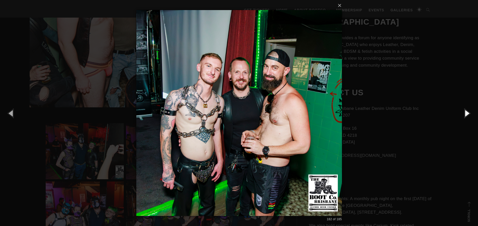
click at [470, 115] on button "button" at bounding box center [466, 113] width 23 height 28
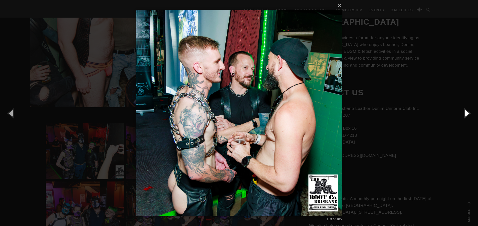
click at [470, 115] on button "button" at bounding box center [466, 113] width 23 height 28
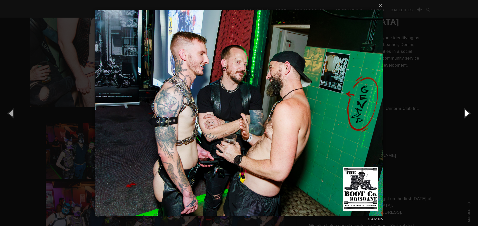
click at [470, 115] on button "button" at bounding box center [466, 113] width 23 height 28
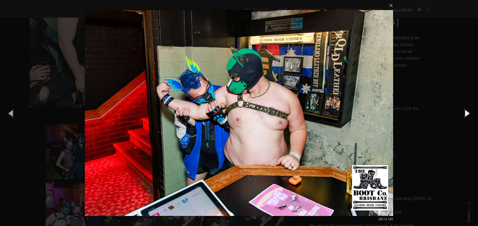
click at [470, 115] on button "button" at bounding box center [466, 113] width 23 height 28
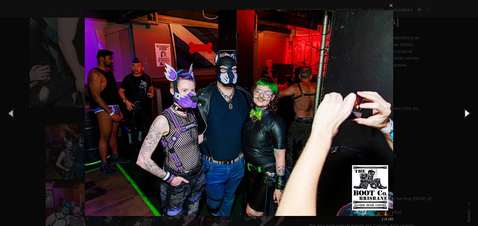
click at [470, 115] on button "button" at bounding box center [466, 113] width 23 height 28
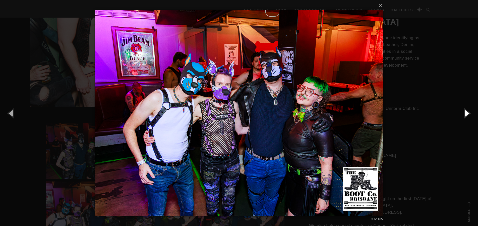
click at [470, 115] on button "button" at bounding box center [466, 113] width 23 height 28
